Goal: Obtain resource: Obtain resource

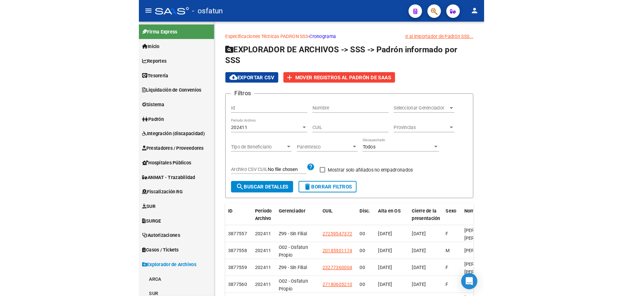
scroll to position [250, 0]
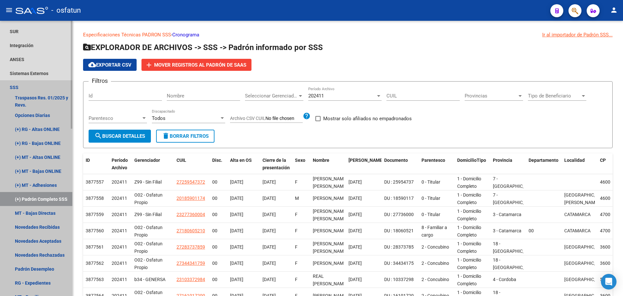
click at [44, 193] on link "(+) Padrón Completo SSS" at bounding box center [36, 199] width 72 height 14
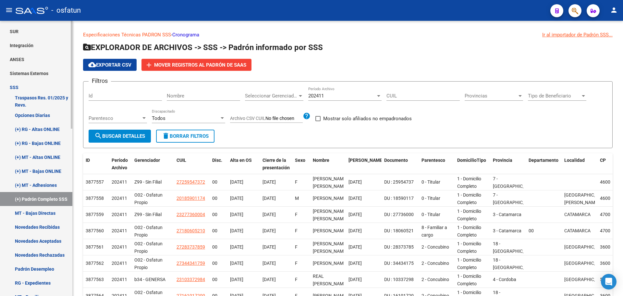
click at [44, 196] on link "(+) Padrón Completo SSS" at bounding box center [36, 199] width 72 height 14
click at [332, 97] on div "202411" at bounding box center [342, 96] width 68 height 6
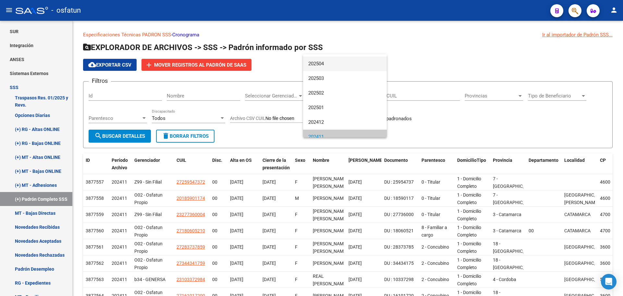
scroll to position [0, 0]
click at [332, 76] on span "202507" at bounding box center [344, 76] width 73 height 15
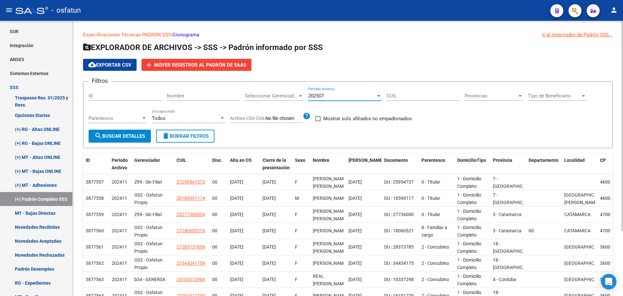
click at [132, 135] on span "search Buscar Detalles" at bounding box center [119, 136] width 51 height 6
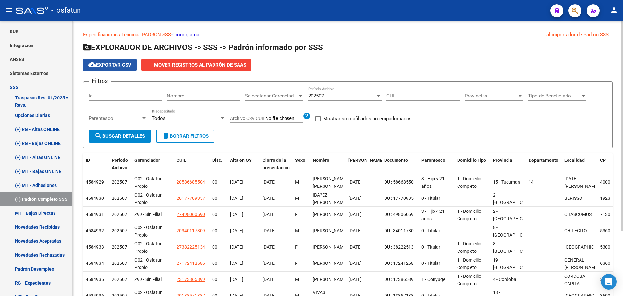
click at [92, 62] on mat-icon "cloud_download" at bounding box center [92, 65] width 8 height 8
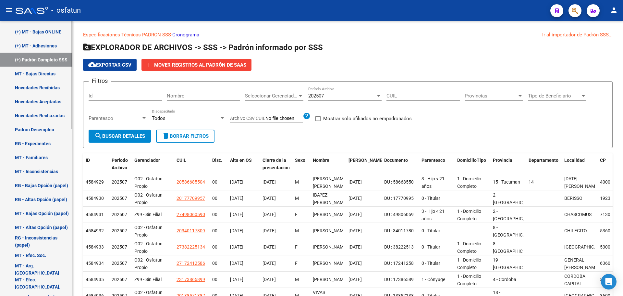
scroll to position [426, 0]
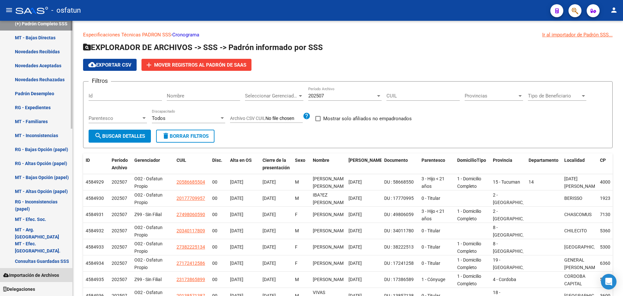
click at [53, 274] on span "Importación de Archivos" at bounding box center [31, 274] width 56 height 7
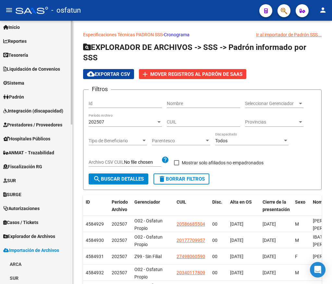
scroll to position [16, 0]
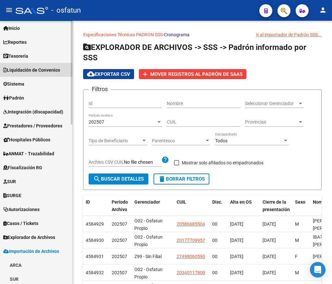
click at [51, 75] on link "Liquidación de Convenios" at bounding box center [36, 70] width 72 height 14
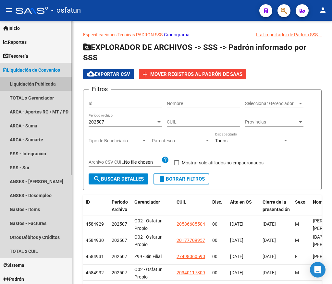
click at [52, 79] on link "Liquidación Publicada" at bounding box center [36, 84] width 72 height 14
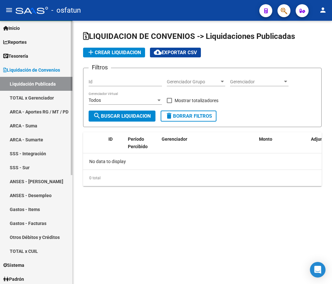
checkbox input "true"
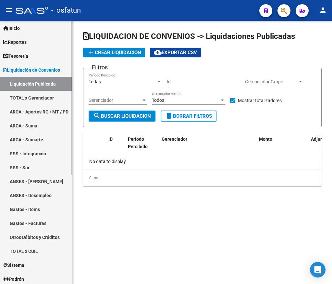
click at [36, 125] on link "ARCA - Suma" at bounding box center [36, 126] width 72 height 14
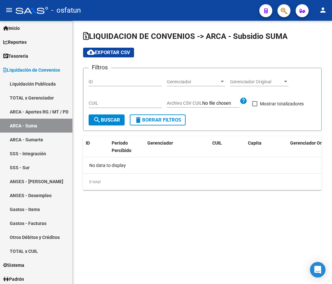
checkbox input "true"
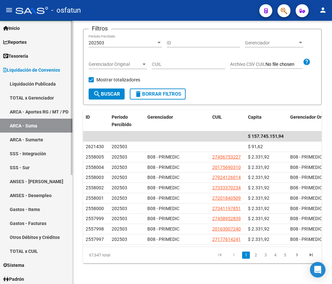
click at [35, 164] on link "SSS - Sur" at bounding box center [36, 168] width 72 height 14
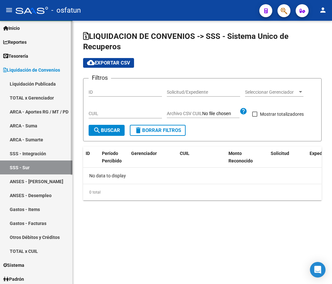
checkbox input "true"
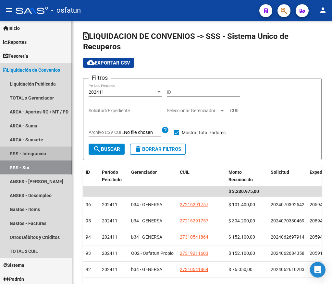
click at [35, 153] on link "SSS - Integración" at bounding box center [36, 154] width 72 height 14
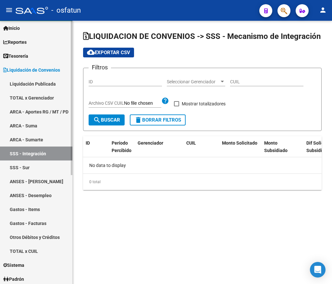
checkbox input "true"
